Goal: Task Accomplishment & Management: Use online tool/utility

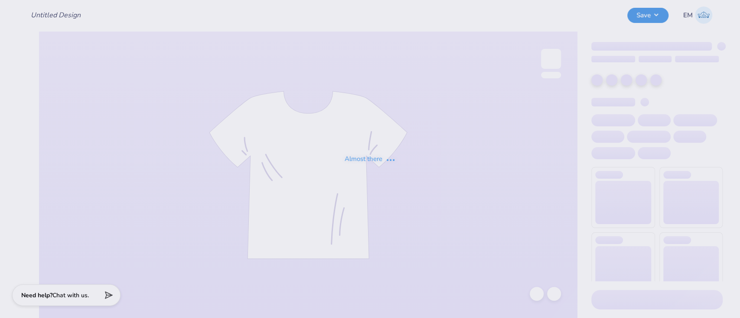
type input "Grinch Hoco"
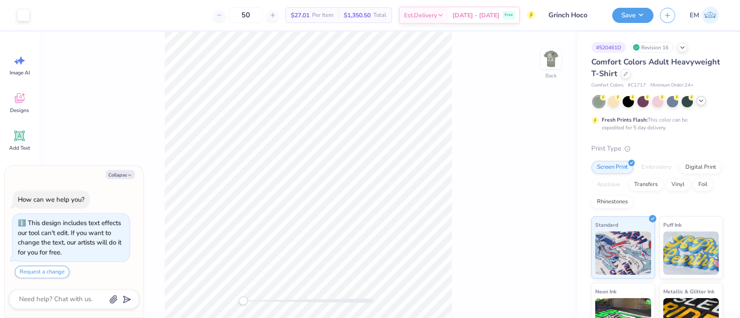
click at [700, 101] on icon at bounding box center [700, 100] width 7 height 7
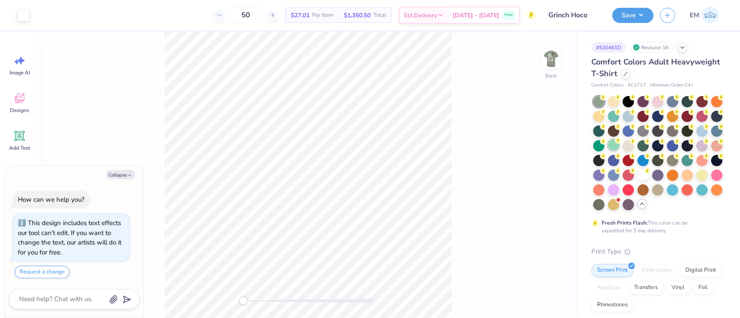
click at [619, 142] on icon at bounding box center [617, 141] width 3 height 4
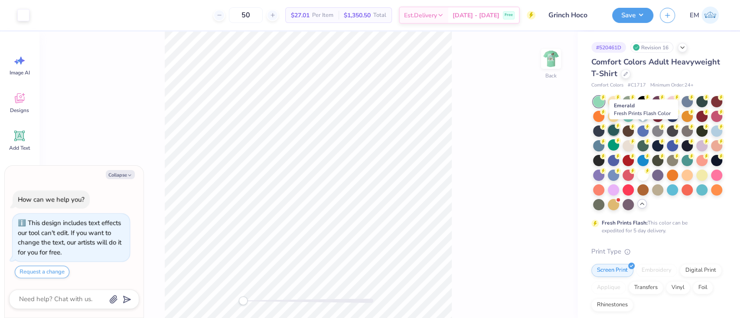
click at [619, 130] on div at bounding box center [612, 130] width 11 height 11
click at [513, 229] on div "Back" at bounding box center [308, 175] width 538 height 287
click at [619, 130] on div at bounding box center [612, 130] width 11 height 11
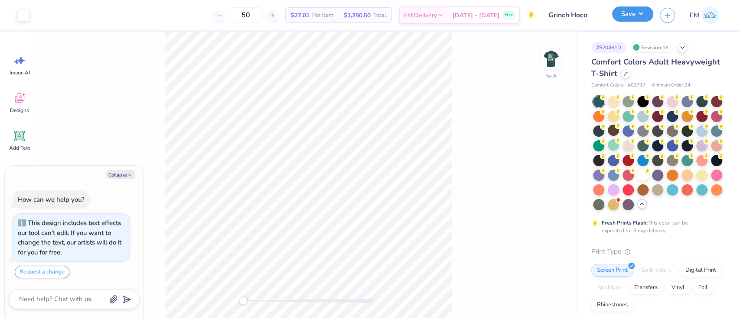
click at [639, 15] on button "Save" at bounding box center [632, 13] width 41 height 15
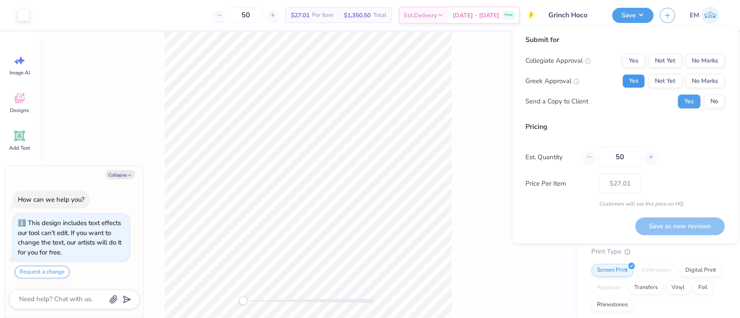
click at [636, 78] on button "Yes" at bounding box center [633, 81] width 23 height 14
click at [721, 62] on button "No Marks" at bounding box center [704, 61] width 39 height 14
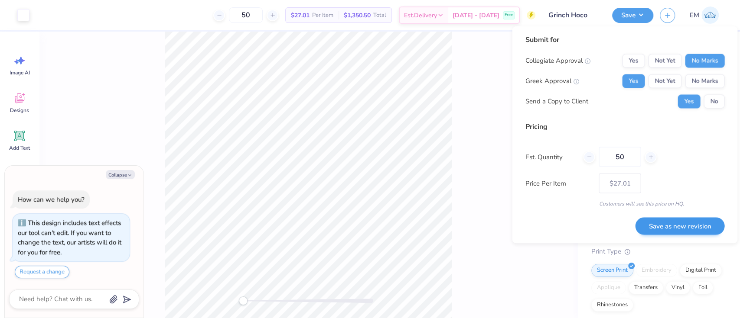
click at [702, 231] on button "Save as new revision" at bounding box center [679, 227] width 89 height 18
type textarea "x"
type input "– –"
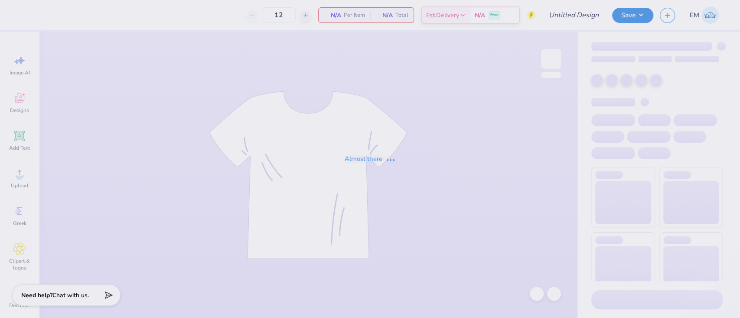
type input "Grinch Hoco"
type input "50"
click at [457, 35] on div "Almost there" at bounding box center [370, 159] width 740 height 318
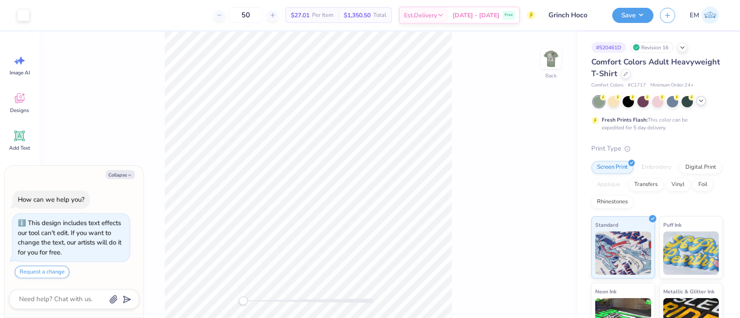
click at [698, 104] on icon at bounding box center [700, 100] width 7 height 7
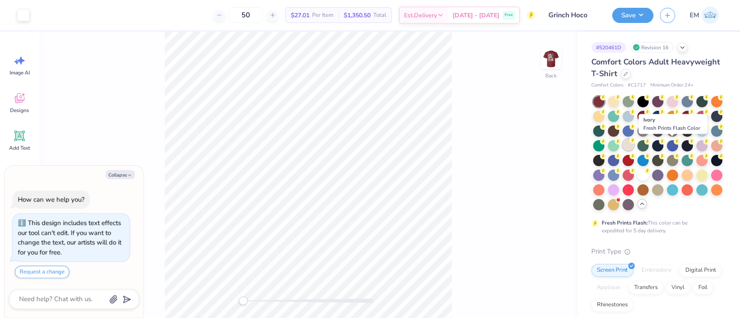
click at [633, 144] on div at bounding box center [627, 145] width 11 height 11
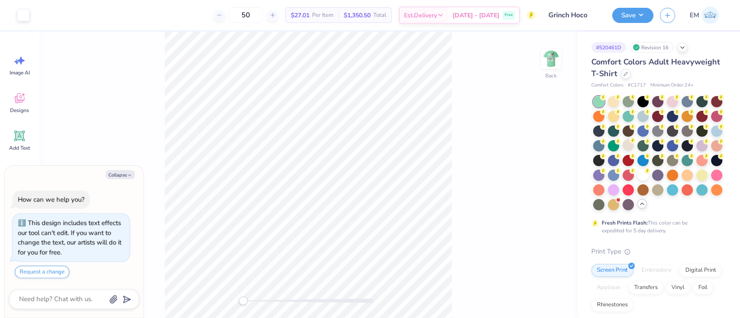
click at [508, 168] on div "Back" at bounding box center [308, 175] width 538 height 287
click at [635, 141] on circle at bounding box center [632, 141] width 6 height 6
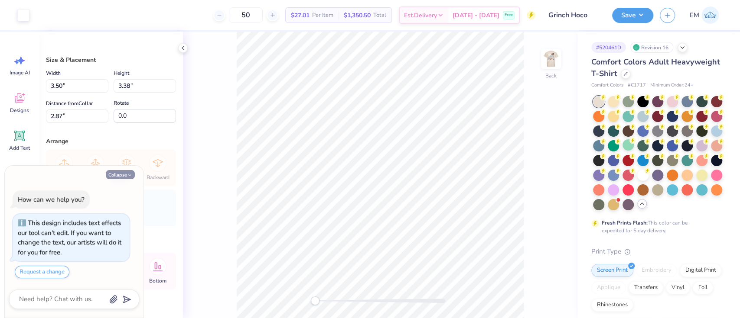
click at [119, 171] on button "Collapse" at bounding box center [120, 174] width 29 height 9
type textarea "x"
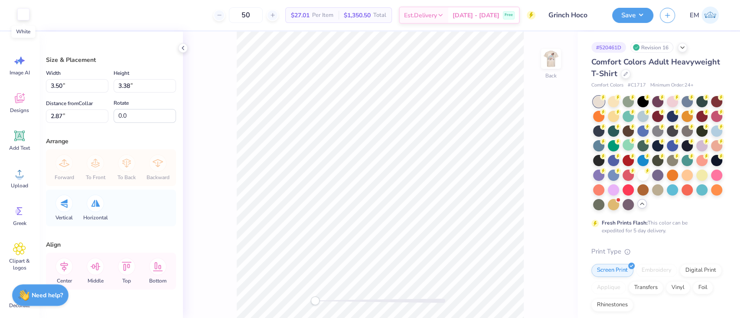
click at [24, 17] on div at bounding box center [23, 14] width 12 height 12
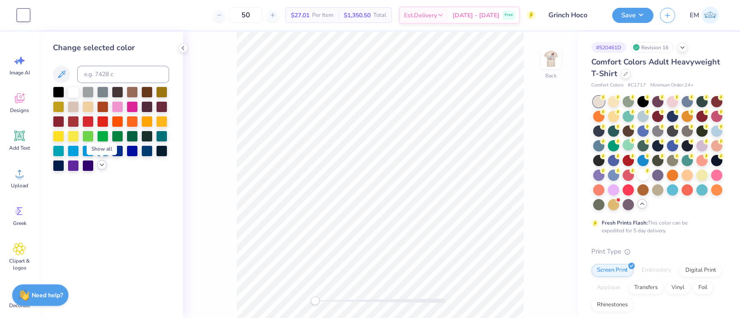
click at [101, 168] on icon at bounding box center [101, 165] width 7 height 7
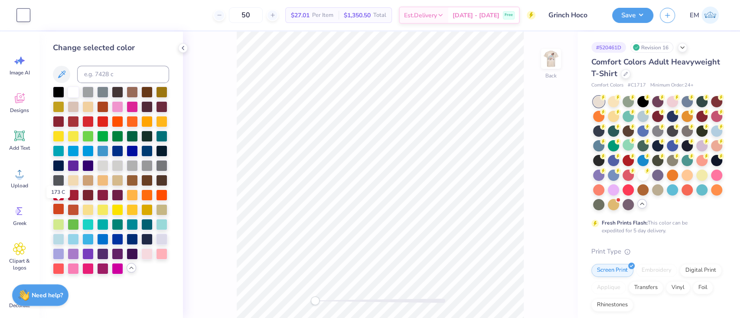
click at [58, 206] on div at bounding box center [58, 209] width 11 height 11
click at [625, 27] on div "Save EM" at bounding box center [676, 15] width 128 height 30
click at [633, 14] on button "Save" at bounding box center [632, 13] width 41 height 15
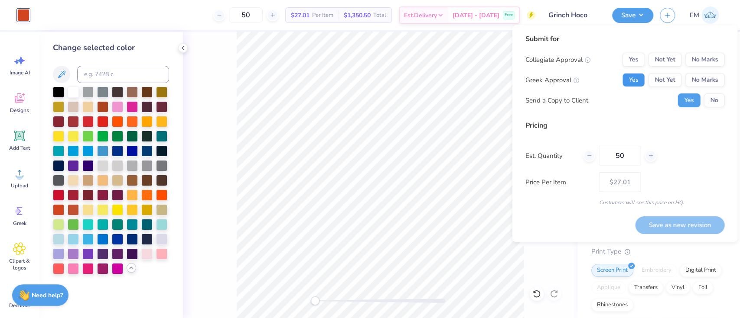
click at [630, 81] on button "Yes" at bounding box center [633, 80] width 23 height 14
click at [711, 58] on button "No Marks" at bounding box center [704, 60] width 39 height 14
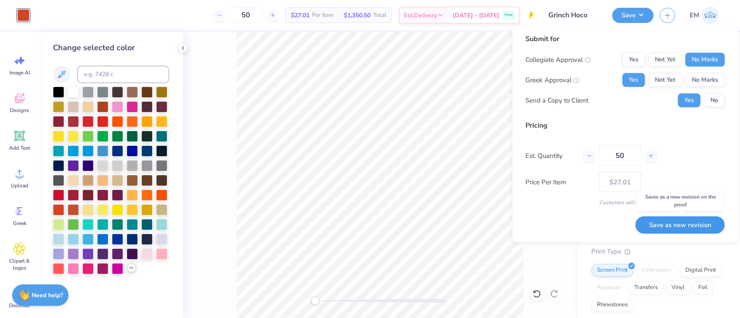
click at [702, 224] on button "Save as new revision" at bounding box center [679, 225] width 89 height 18
type input "$27.01"
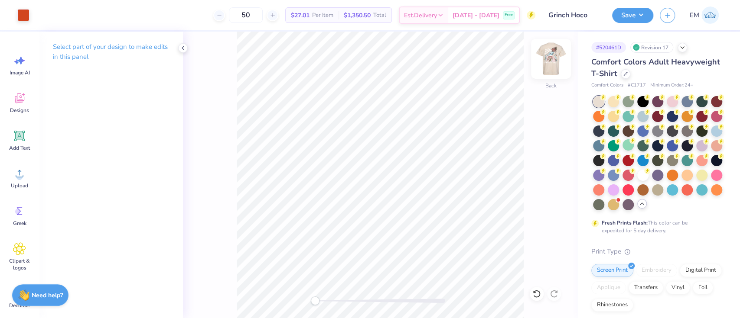
click at [548, 52] on img at bounding box center [550, 59] width 35 height 35
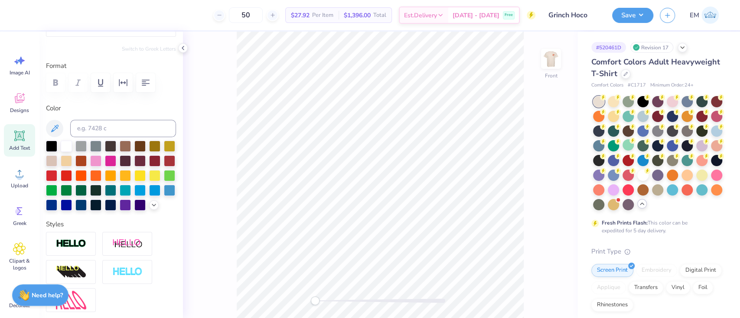
scroll to position [107, 0]
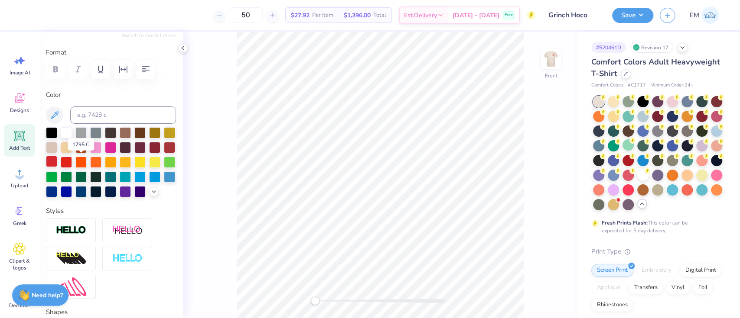
click at [57, 164] on div at bounding box center [51, 161] width 11 height 11
click at [34, 18] on div at bounding box center [39, 14] width 12 height 12
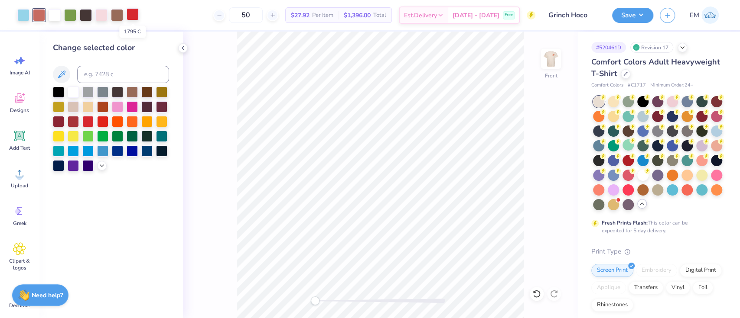
click at [135, 13] on div at bounding box center [133, 14] width 12 height 12
click at [125, 74] on input at bounding box center [123, 74] width 92 height 17
type input "7607"
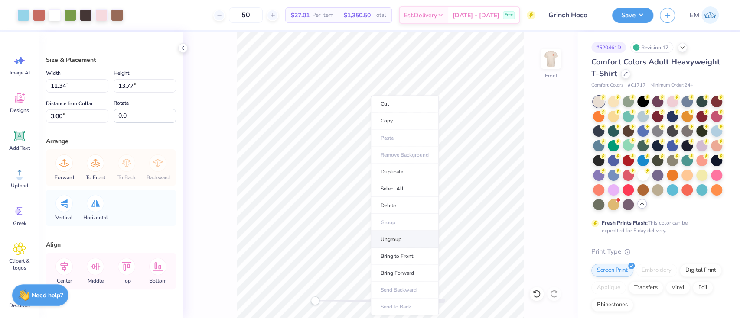
click at [399, 240] on li "Ungroup" at bounding box center [404, 239] width 68 height 17
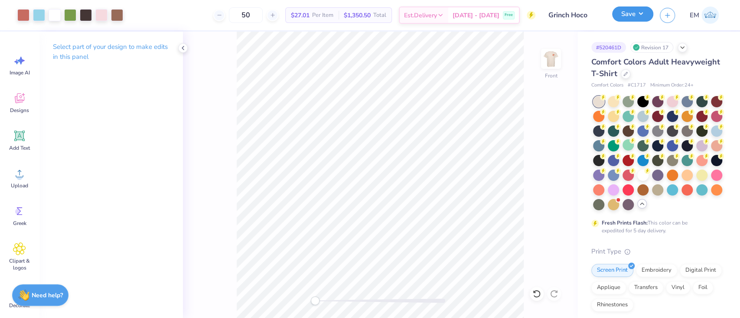
click at [633, 12] on button "Save" at bounding box center [632, 13] width 41 height 15
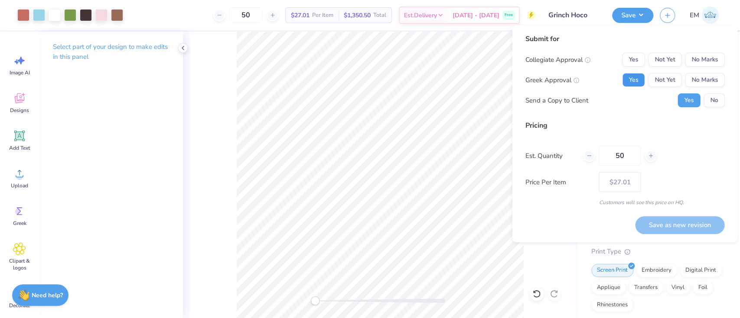
click at [627, 81] on button "Yes" at bounding box center [633, 80] width 23 height 14
click at [702, 61] on button "No Marks" at bounding box center [704, 60] width 39 height 14
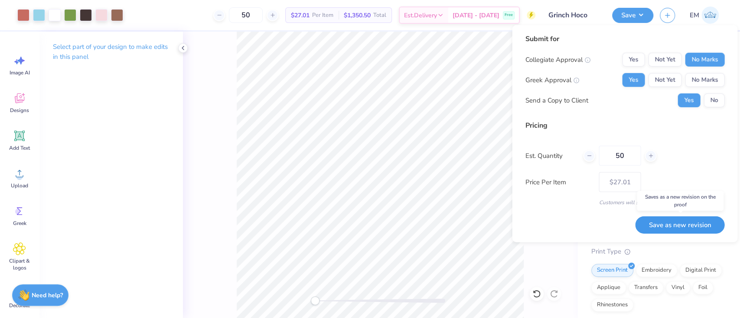
click at [707, 224] on button "Save as new revision" at bounding box center [679, 225] width 89 height 18
type input "$27.01"
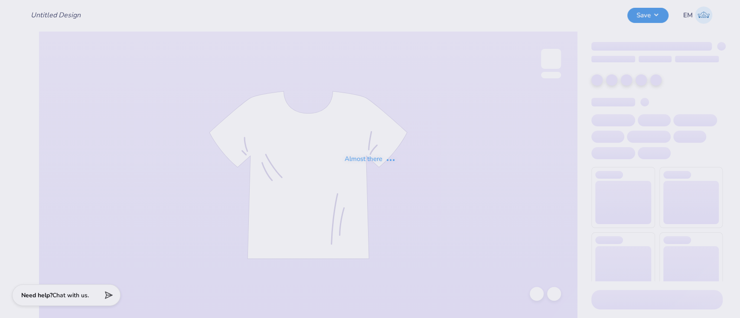
type input "Grinch Hoco"
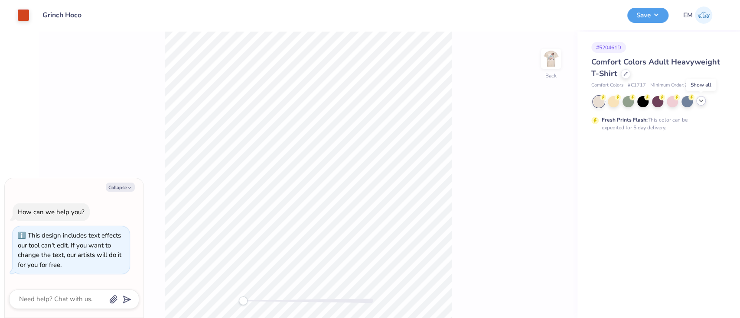
click at [700, 101] on polyline at bounding box center [700, 101] width 3 height 2
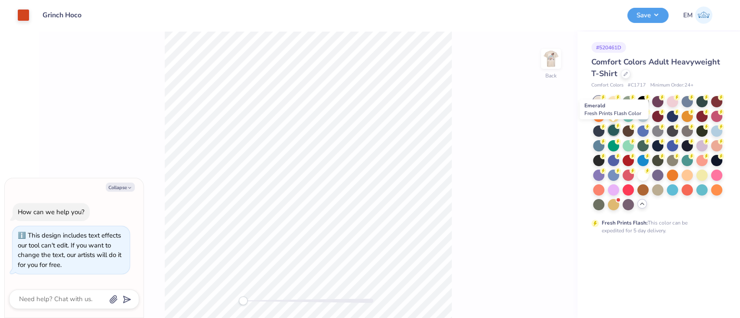
click at [614, 133] on div at bounding box center [612, 130] width 11 height 11
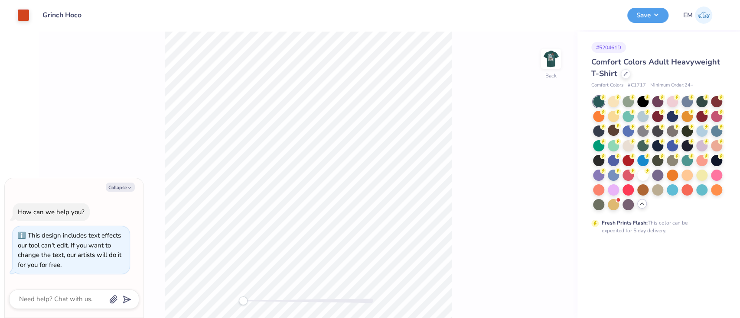
click at [614, 133] on div at bounding box center [612, 130] width 11 height 11
click at [25, 17] on div at bounding box center [23, 15] width 12 height 12
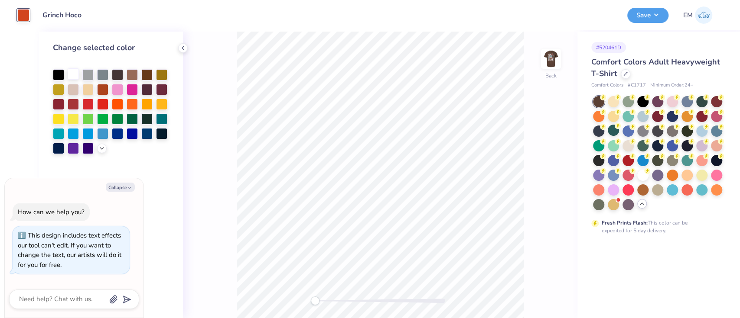
click at [73, 75] on div at bounding box center [73, 73] width 11 height 11
click at [615, 130] on div at bounding box center [612, 130] width 11 height 11
click at [653, 13] on button "Save" at bounding box center [647, 13] width 41 height 15
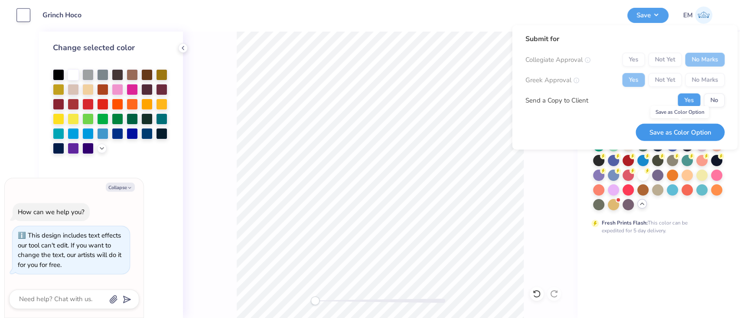
click at [690, 133] on button "Save as Color Option" at bounding box center [679, 132] width 89 height 18
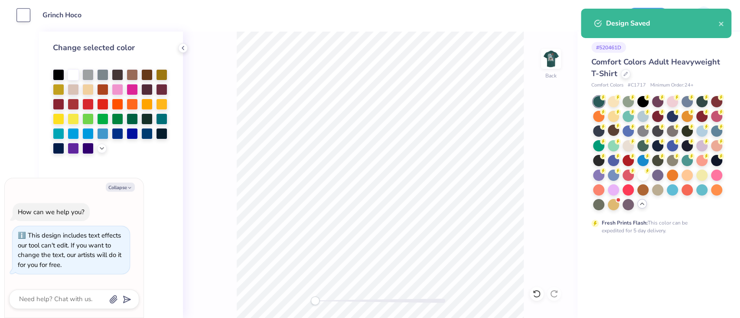
type textarea "x"
